Goal: Task Accomplishment & Management: Complete application form

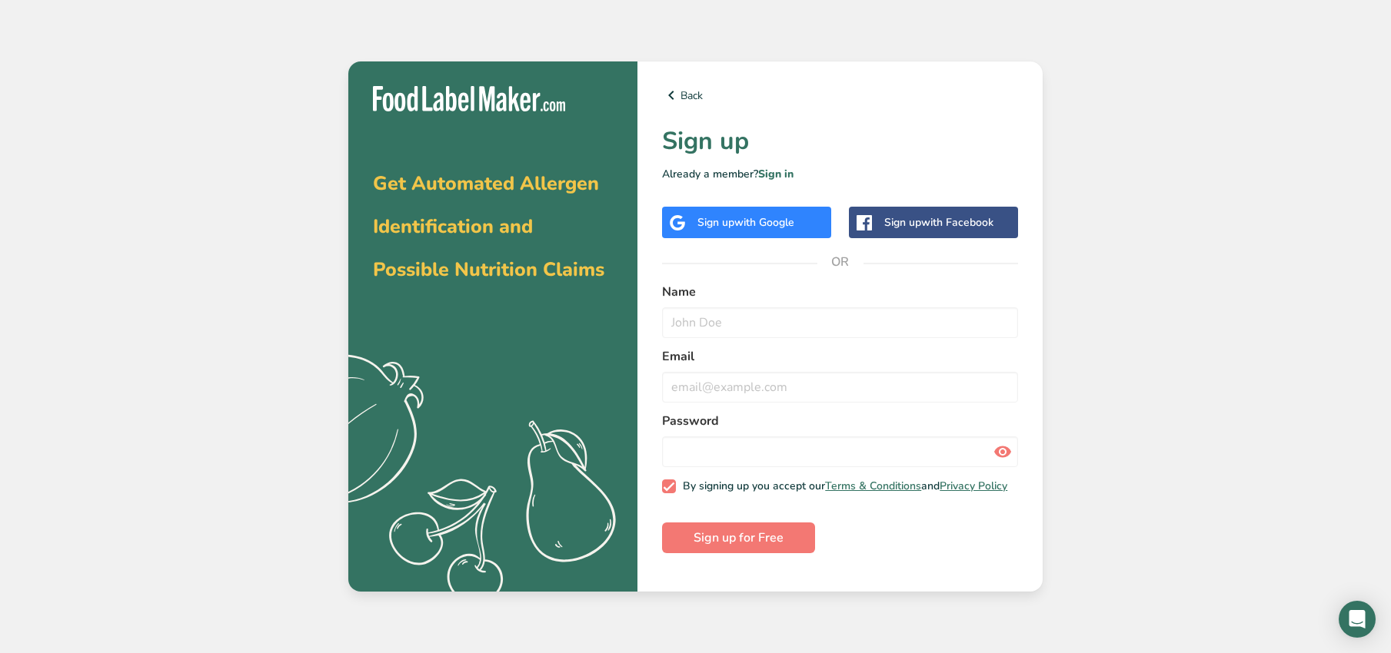
click at [724, 228] on div "Sign up with Google" at bounding box center [745, 222] width 97 height 16
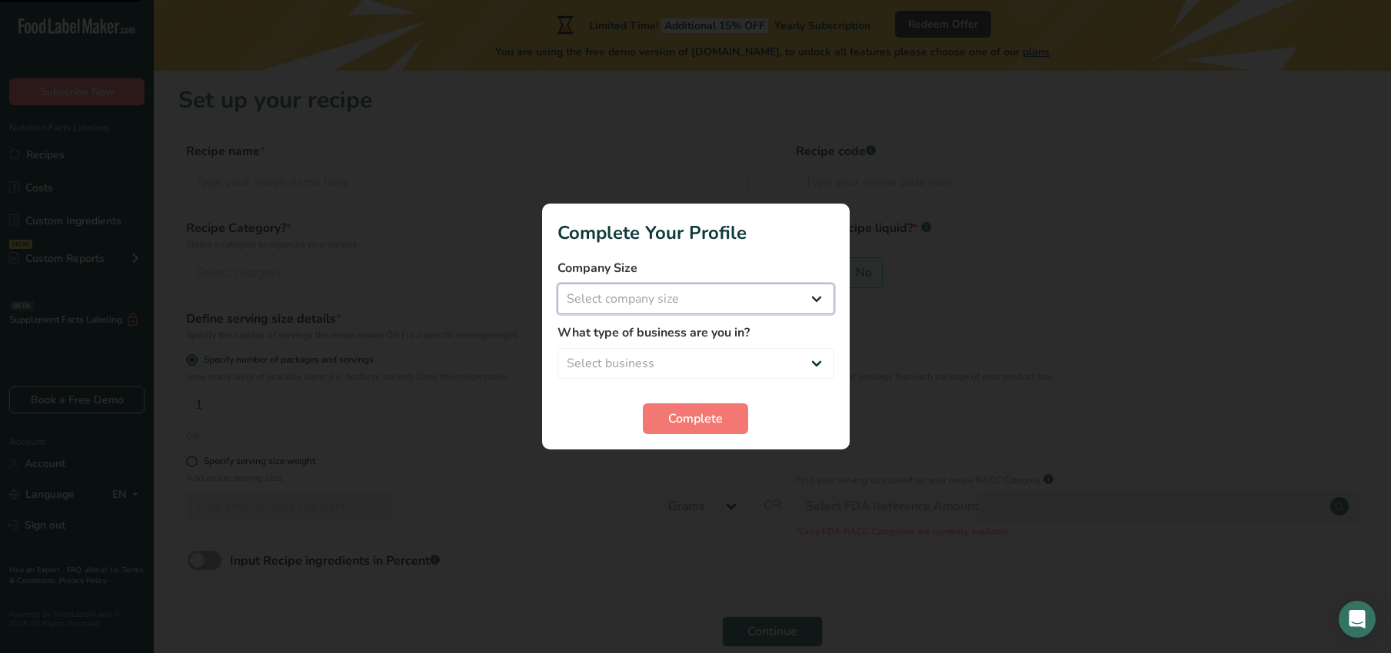
click at [656, 304] on select "Select company size" at bounding box center [695, 299] width 277 height 31
click at [817, 304] on select "Select company size" at bounding box center [695, 299] width 277 height 31
click at [799, 248] on section "Complete Your Profile Company Size Select company size Fewer than 10 Employees …" at bounding box center [695, 327] width 307 height 246
click at [817, 358] on select "Select business Packaged Food Manufacturer Restaurant & Cafe Bakery Meal Plans …" at bounding box center [695, 363] width 277 height 31
click at [814, 297] on select "Select company size Fewer than 10 Employees 10 to 50 Employees 51 to 500 Employ…" at bounding box center [695, 299] width 277 height 31
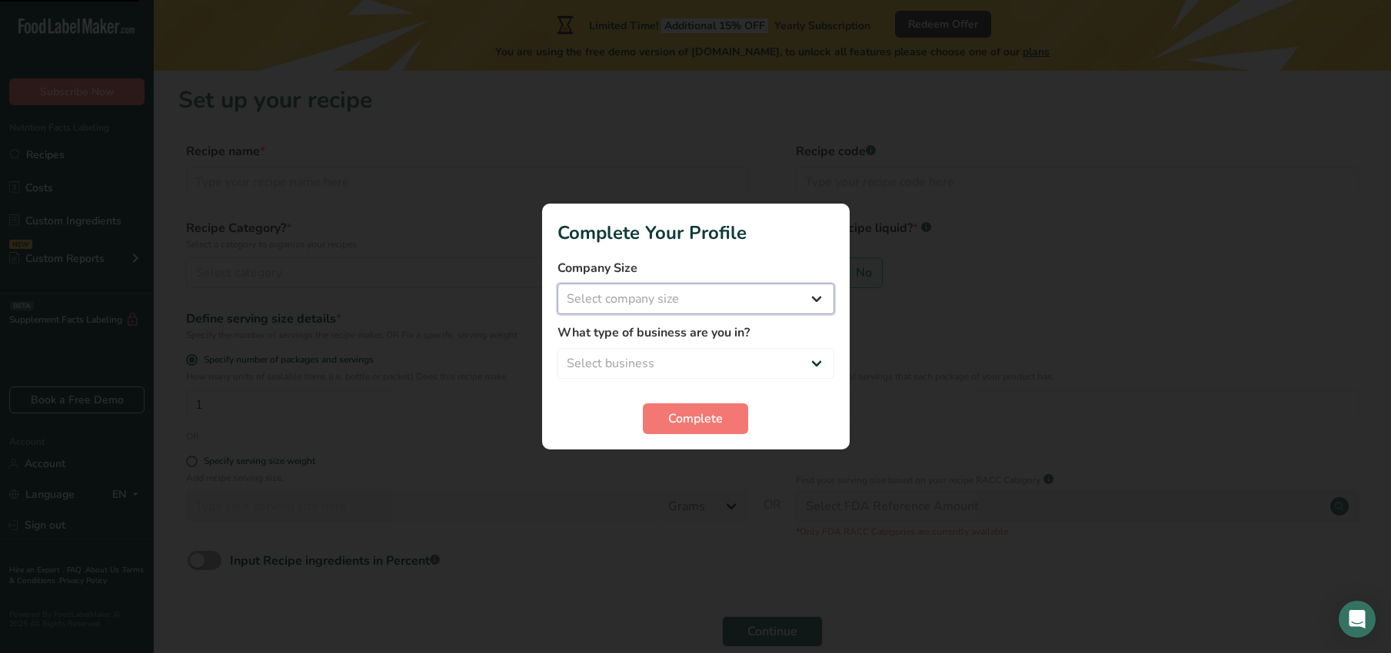
select select "1"
click at [557, 284] on select "Select company size Fewer than 10 Employees 10 to 50 Employees 51 to 500 Employ…" at bounding box center [695, 299] width 277 height 31
click at [819, 361] on select "Select business Packaged Food Manufacturer Restaurant & Cafe Bakery Meal Plans …" at bounding box center [695, 363] width 277 height 31
select select "8"
click at [557, 348] on select "Select business Packaged Food Manufacturer Restaurant & Cafe Bakery Meal Plans …" at bounding box center [695, 363] width 277 height 31
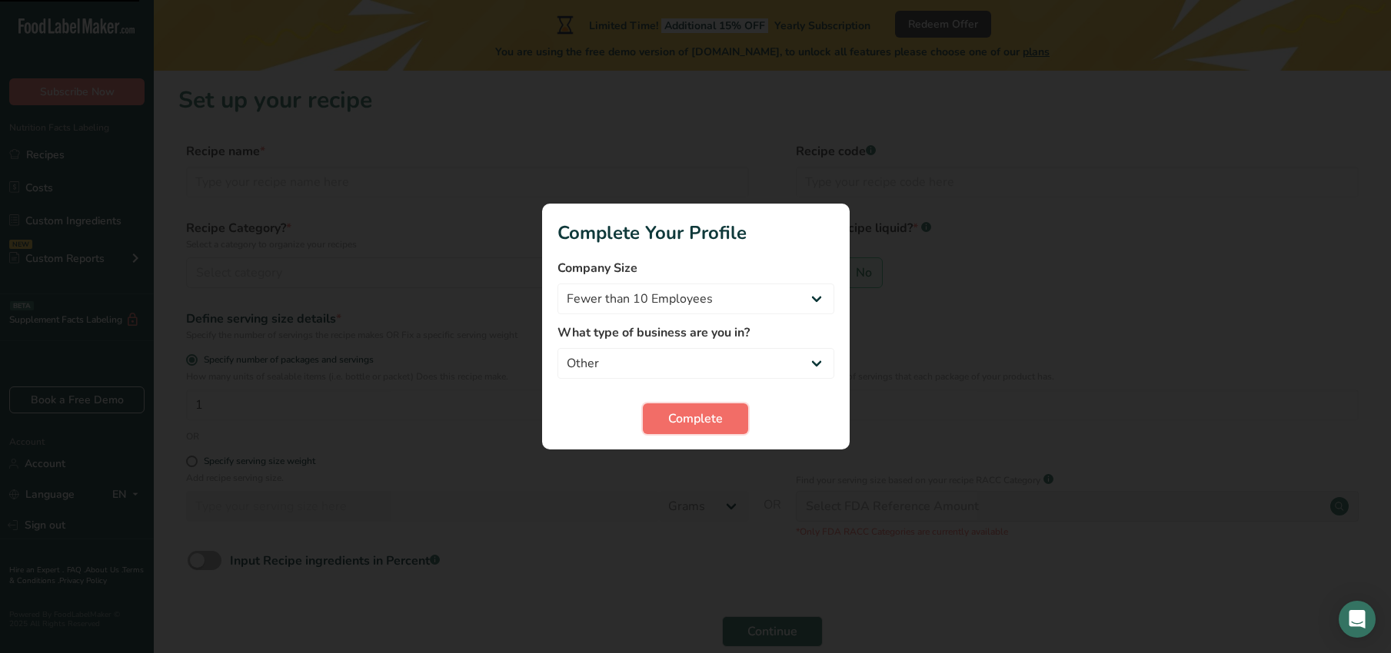
click at [687, 426] on span "Complete" at bounding box center [695, 419] width 55 height 18
